Goal: Transaction & Acquisition: Book appointment/travel/reservation

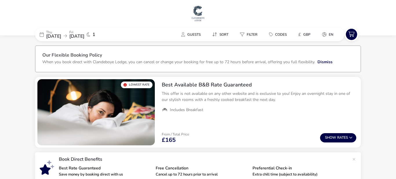
click at [44, 35] on div "[DATE] [DATE] 1" at bounding box center [78, 35] width 87 height 14
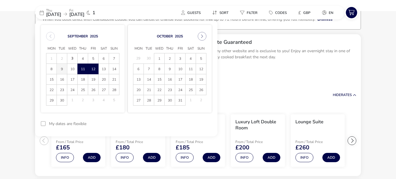
scroll to position [46, 0]
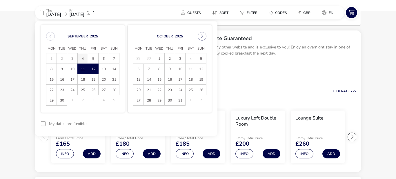
click at [85, 56] on span "4" at bounding box center [83, 58] width 10 height 10
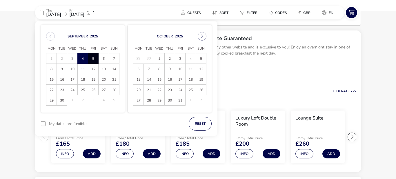
click at [93, 59] on span "5" at bounding box center [93, 58] width 10 height 10
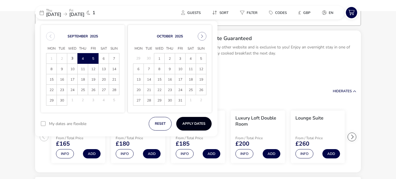
click at [185, 124] on button "Apply Dates" at bounding box center [193, 124] width 35 height 14
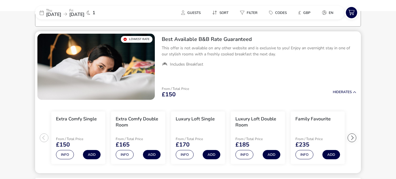
scroll to position [47, 0]
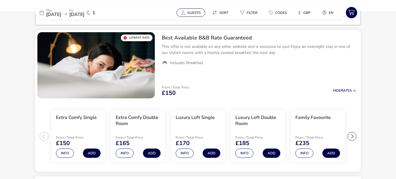
click at [194, 13] on span "Guests" at bounding box center [193, 12] width 13 height 5
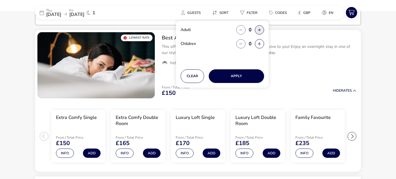
click at [258, 30] on button "button" at bounding box center [259, 29] width 9 height 9
click at [259, 30] on span "button" at bounding box center [259, 30] width 0 height 0
type input "2"
click at [236, 75] on button "Apply" at bounding box center [236, 76] width 55 height 14
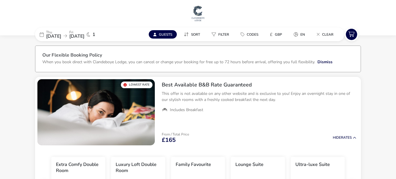
click at [167, 36] on span "Guests" at bounding box center [165, 34] width 13 height 5
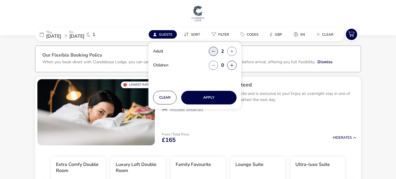
click at [213, 52] on button "button" at bounding box center [213, 51] width 9 height 9
type input "1"
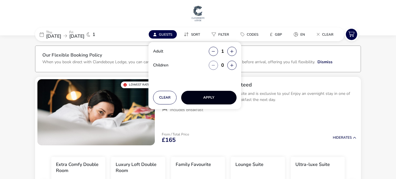
click at [210, 98] on button "Apply" at bounding box center [208, 98] width 55 height 14
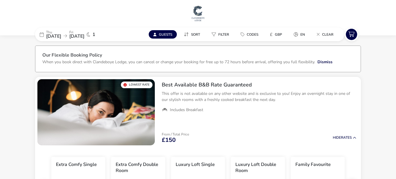
click at [43, 35] on icon at bounding box center [42, 34] width 4 height 5
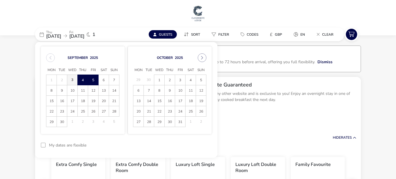
click at [70, 79] on span "3" at bounding box center [72, 80] width 10 height 10
click at [81, 81] on span "4" at bounding box center [83, 80] width 10 height 10
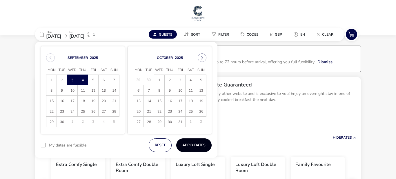
click at [190, 144] on button "Apply Dates" at bounding box center [193, 145] width 35 height 14
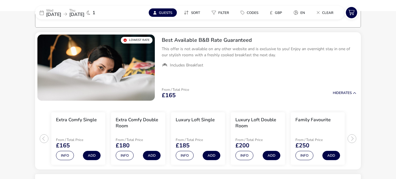
scroll to position [47, 0]
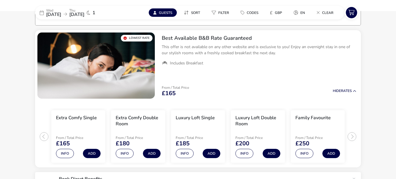
click at [169, 13] on span "Guests" at bounding box center [165, 12] width 13 height 5
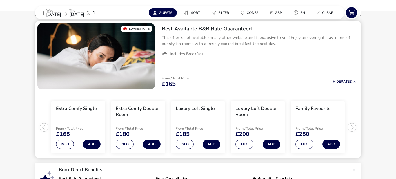
scroll to position [56, 0]
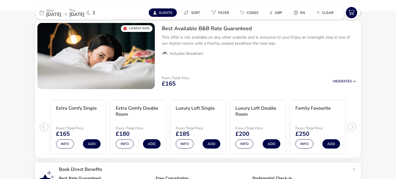
click at [162, 14] on span "Guests" at bounding box center [165, 12] width 13 height 5
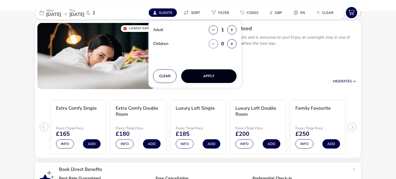
click at [212, 75] on button "Apply" at bounding box center [208, 76] width 55 height 14
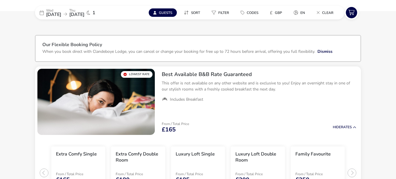
scroll to position [0, 0]
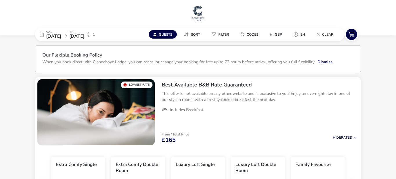
click at [169, 35] on span "Guests" at bounding box center [165, 34] width 13 height 5
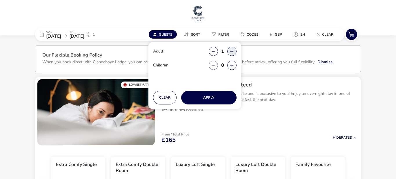
click at [233, 50] on button "button" at bounding box center [231, 51] width 9 height 9
type input "2"
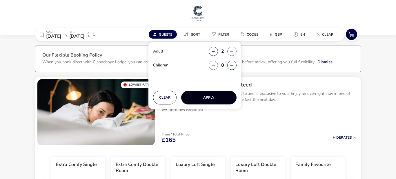
click at [205, 99] on button "Apply" at bounding box center [208, 98] width 55 height 14
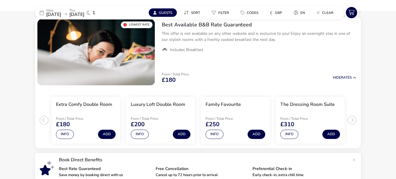
scroll to position [62, 0]
